Goal: Task Accomplishment & Management: Complete application form

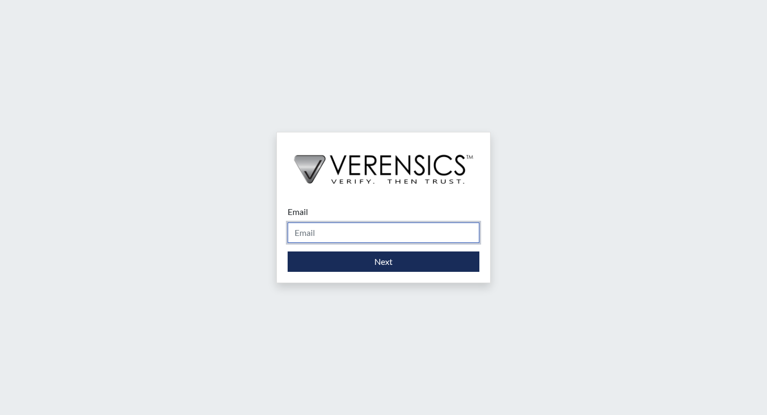
click at [358, 223] on input "Email" at bounding box center [384, 232] width 192 height 20
type input "[PERSON_NAME][EMAIL_ADDRESS][PERSON_NAME][DOMAIN_NAME]"
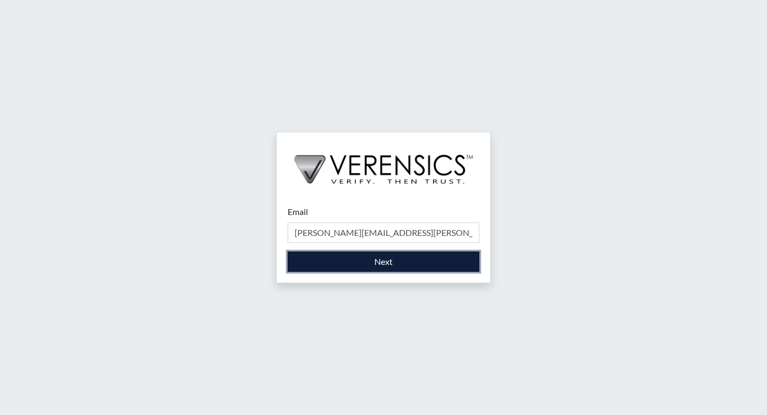
click at [360, 270] on button "Next" at bounding box center [384, 261] width 192 height 20
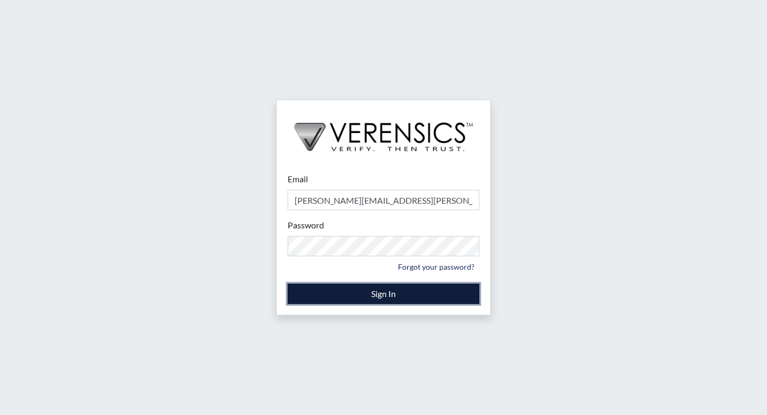
click at [364, 294] on button "Sign In" at bounding box center [384, 294] width 192 height 20
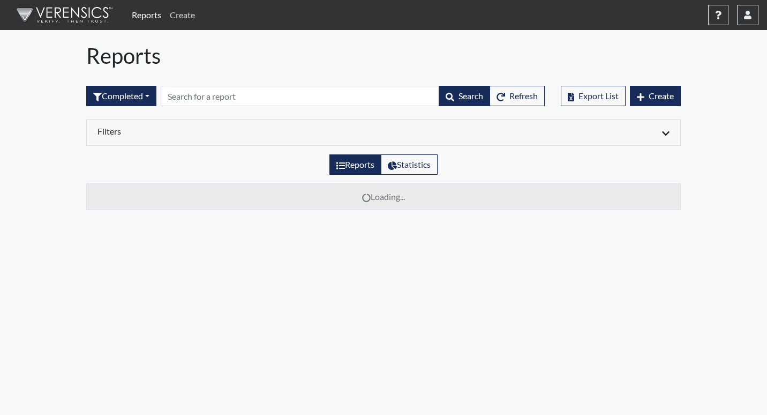
click at [183, 13] on link "Create" at bounding box center [183, 14] width 34 height 21
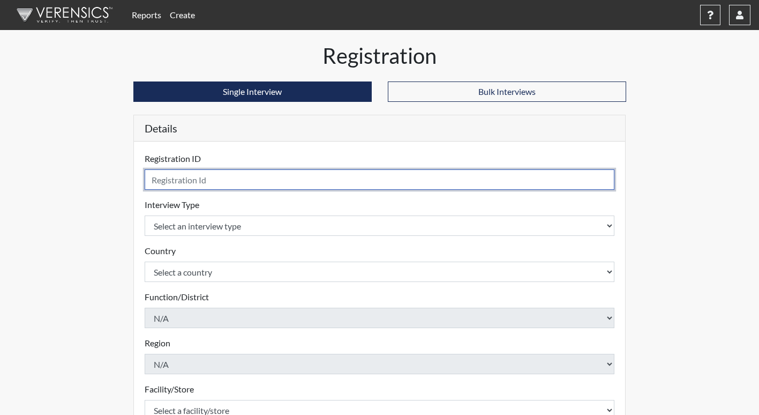
click at [223, 183] on input "text" at bounding box center [380, 179] width 471 height 20
type input "hta9604"
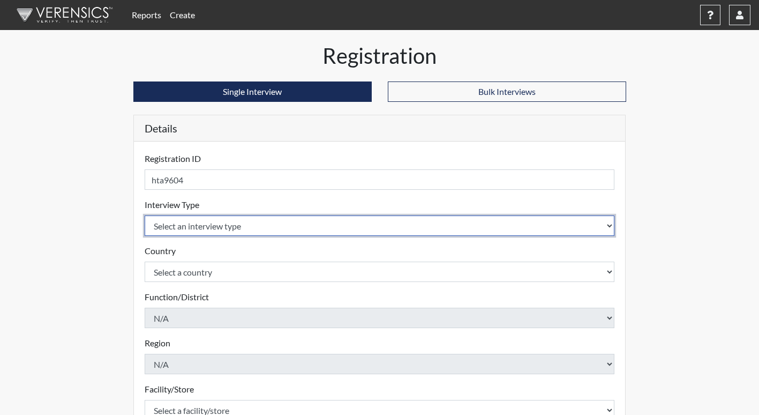
drag, startPoint x: 236, startPoint y: 230, endPoint x: 236, endPoint y: 237, distance: 6.5
click at [236, 231] on select "Select an interview type Corrections Pre-Employment" at bounding box center [380, 225] width 471 height 20
select select "ff733e93-e1bf-11ea-9c9f-0eff0cf7eb8f"
click at [145, 215] on select "Select an interview type Corrections Pre-Employment" at bounding box center [380, 225] width 471 height 20
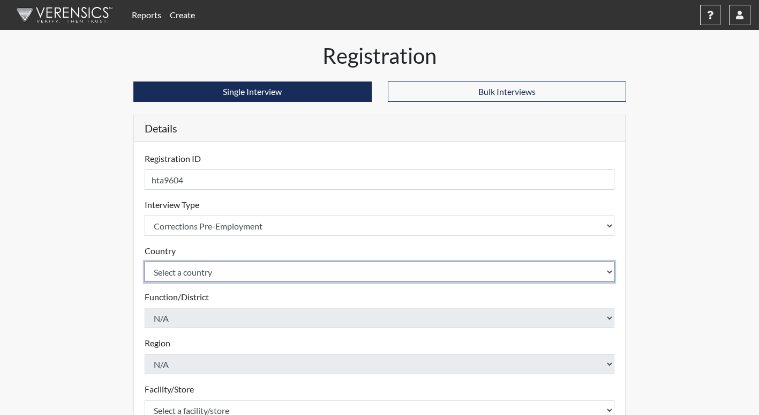
click at [232, 279] on select "Select a country [GEOGRAPHIC_DATA] [GEOGRAPHIC_DATA]" at bounding box center [380, 272] width 471 height 20
select select "united-states-of-[GEOGRAPHIC_DATA]"
click at [145, 262] on select "Select a country [GEOGRAPHIC_DATA] [GEOGRAPHIC_DATA]" at bounding box center [380, 272] width 471 height 20
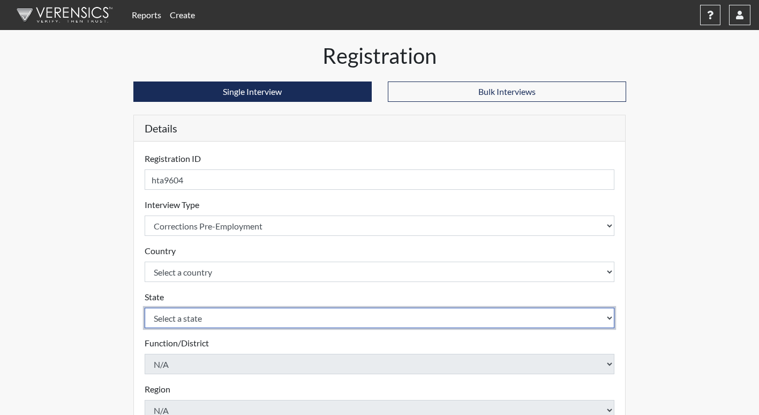
click at [235, 318] on select "Select a state [US_STATE] [US_STATE] [US_STATE] [US_STATE] [US_STATE] [US_STATE…" at bounding box center [380, 318] width 471 height 20
select select "GA"
click at [145, 308] on select "Select a state [US_STATE] [US_STATE] [US_STATE] [US_STATE] [US_STATE] [US_STATE…" at bounding box center [380, 318] width 471 height 20
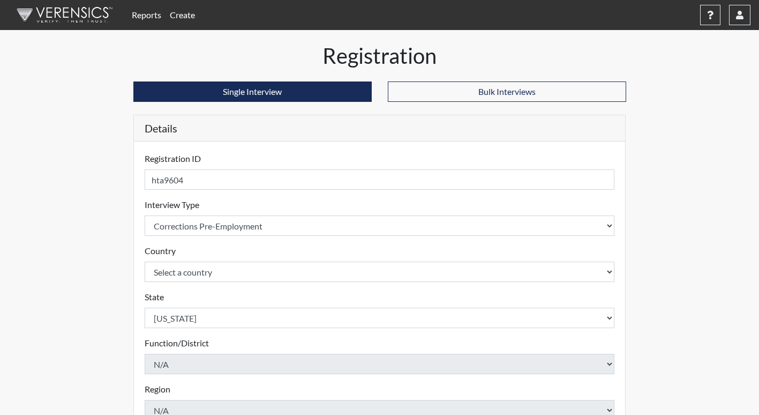
drag, startPoint x: 105, startPoint y: 187, endPoint x: 117, endPoint y: 200, distance: 18.2
click at [106, 188] on div "Registration Single Interview Bulk Interviews Details Registration ID hta9604 P…" at bounding box center [379, 346] width 611 height 606
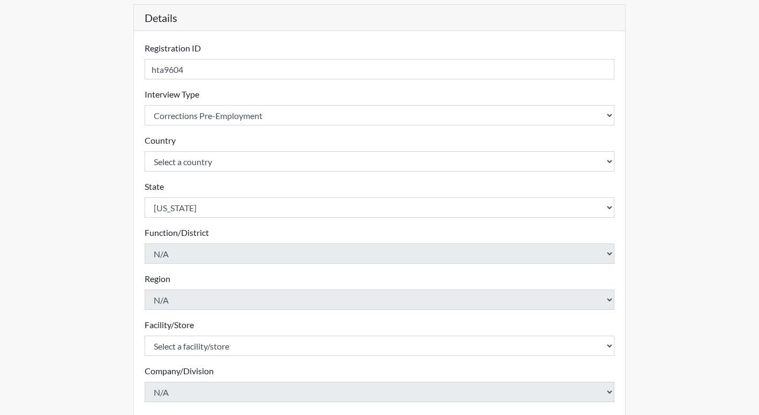
scroll to position [214, 0]
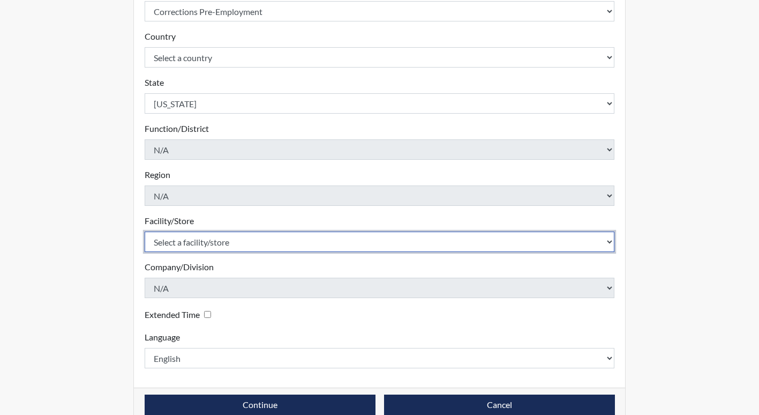
click at [218, 246] on select "Select a facility/store [PERSON_NAME]" at bounding box center [380, 242] width 471 height 20
select select "b7d08d21-475e-4578-ab02-3508dadd4d3a"
click at [145, 232] on select "Select a facility/store [PERSON_NAME]" at bounding box center [380, 242] width 471 height 20
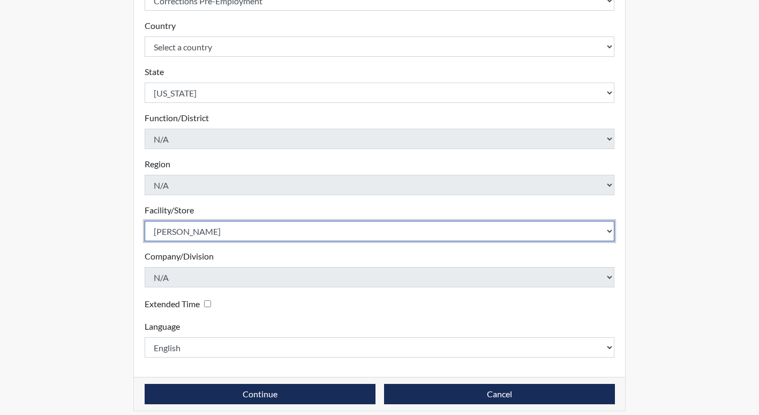
scroll to position [234, 0]
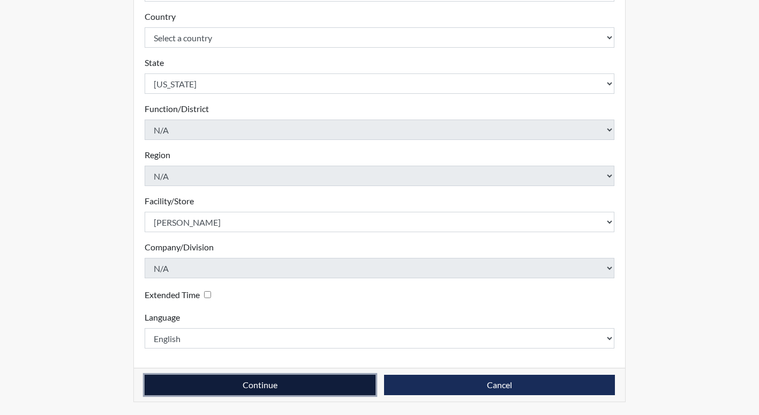
drag, startPoint x: 260, startPoint y: 383, endPoint x: 279, endPoint y: 339, distance: 47.8
click at [260, 382] on button "Continue" at bounding box center [260, 385] width 231 height 20
